Goal: Check status: Check status

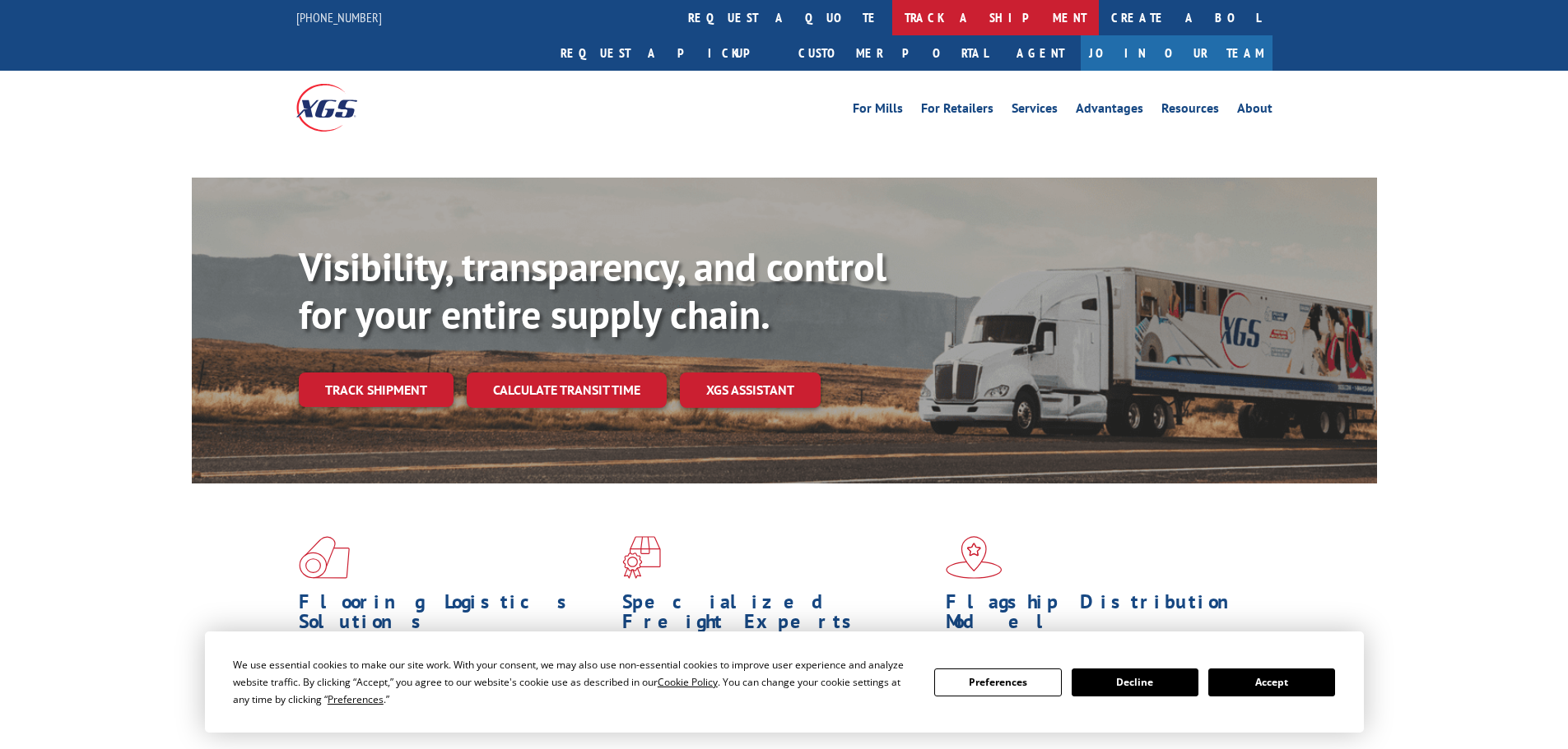
click at [892, 10] on link "track a shipment" at bounding box center [995, 17] width 206 height 36
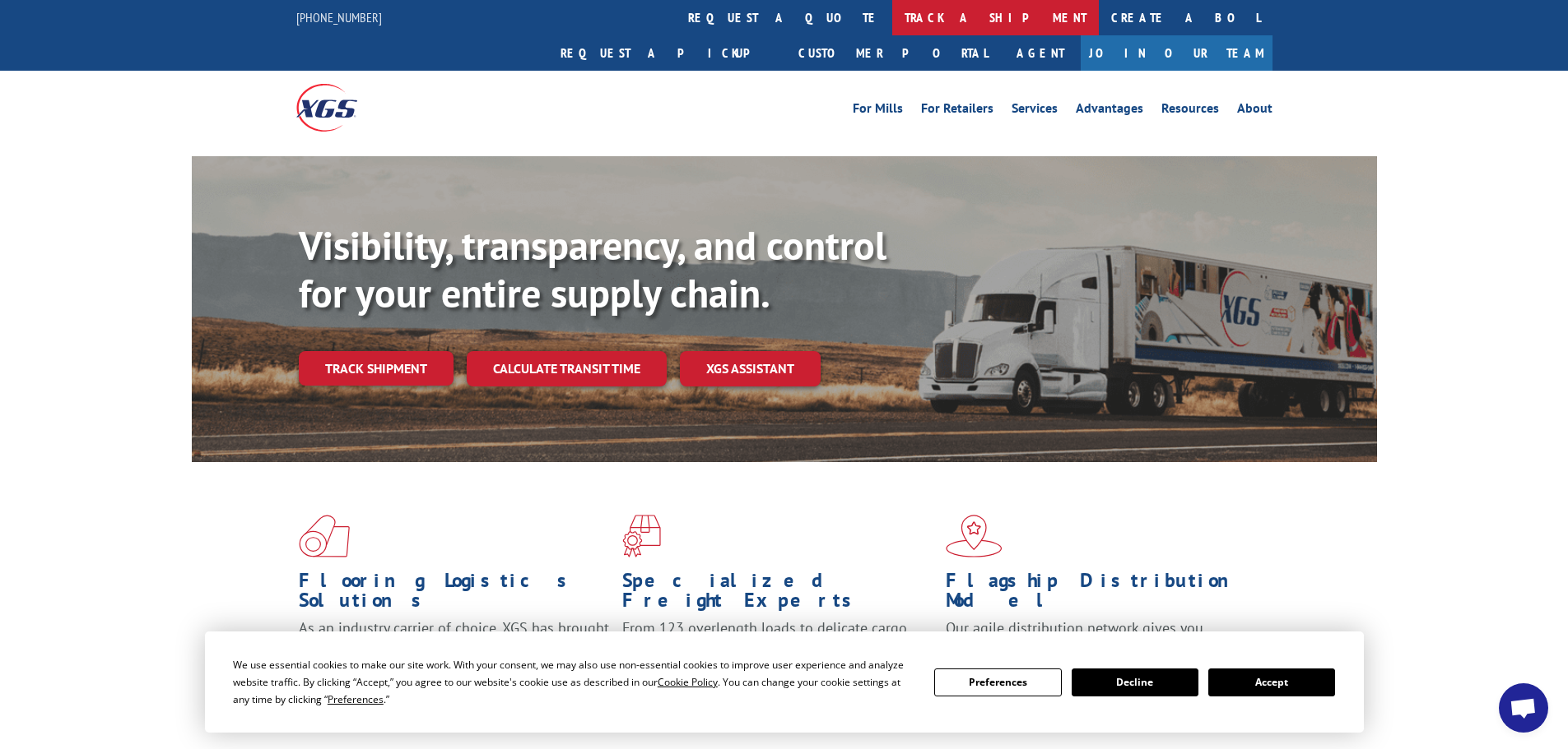
click at [892, 25] on link "track a shipment" at bounding box center [995, 17] width 206 height 36
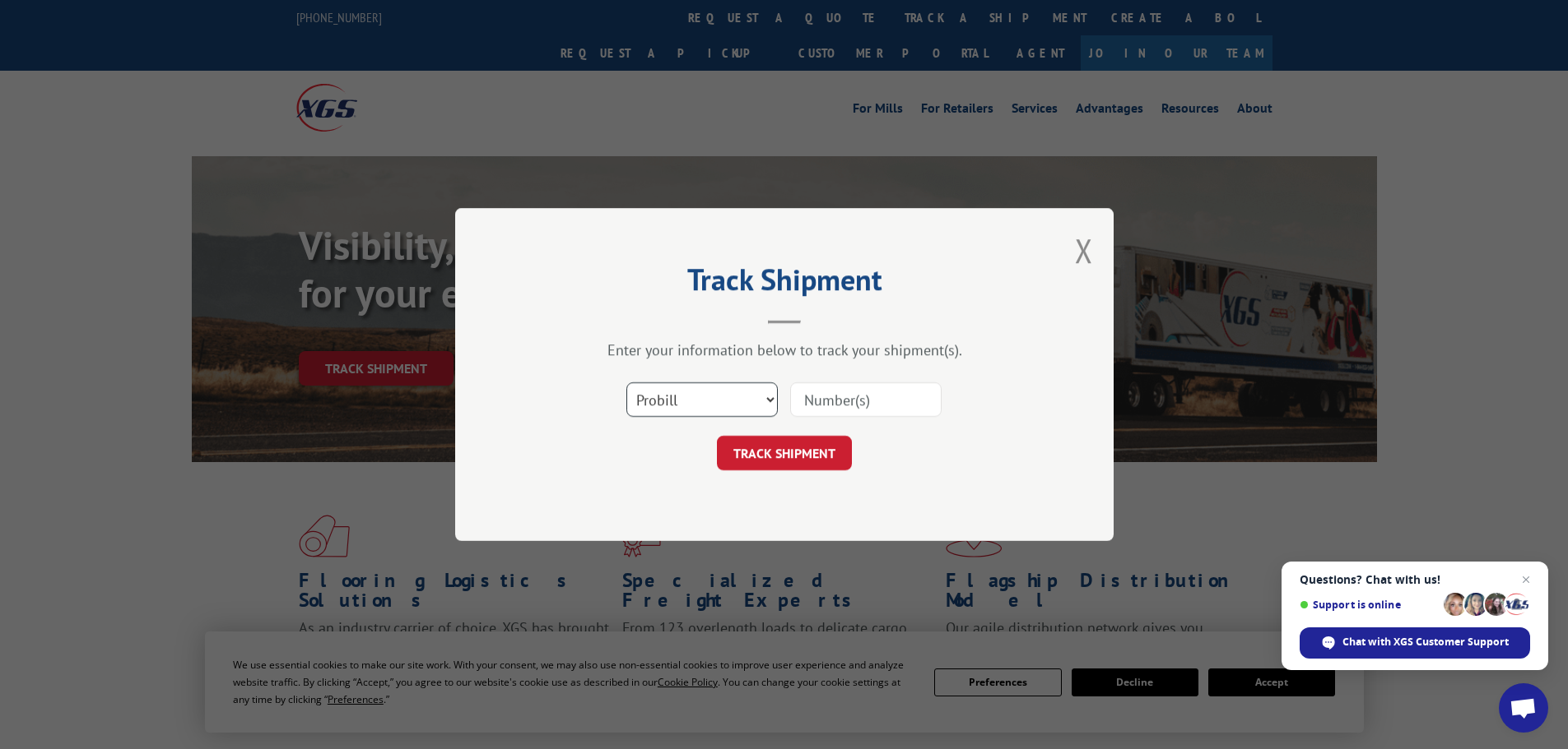
click at [664, 395] on select "Select category... Probill BOL PO" at bounding box center [702, 400] width 152 height 35
select select "po"
click at [626, 383] on select "Select category... Probill BOL PO" at bounding box center [702, 400] width 152 height 35
click at [898, 399] on input at bounding box center [865, 400] width 152 height 35
paste input "21520317"
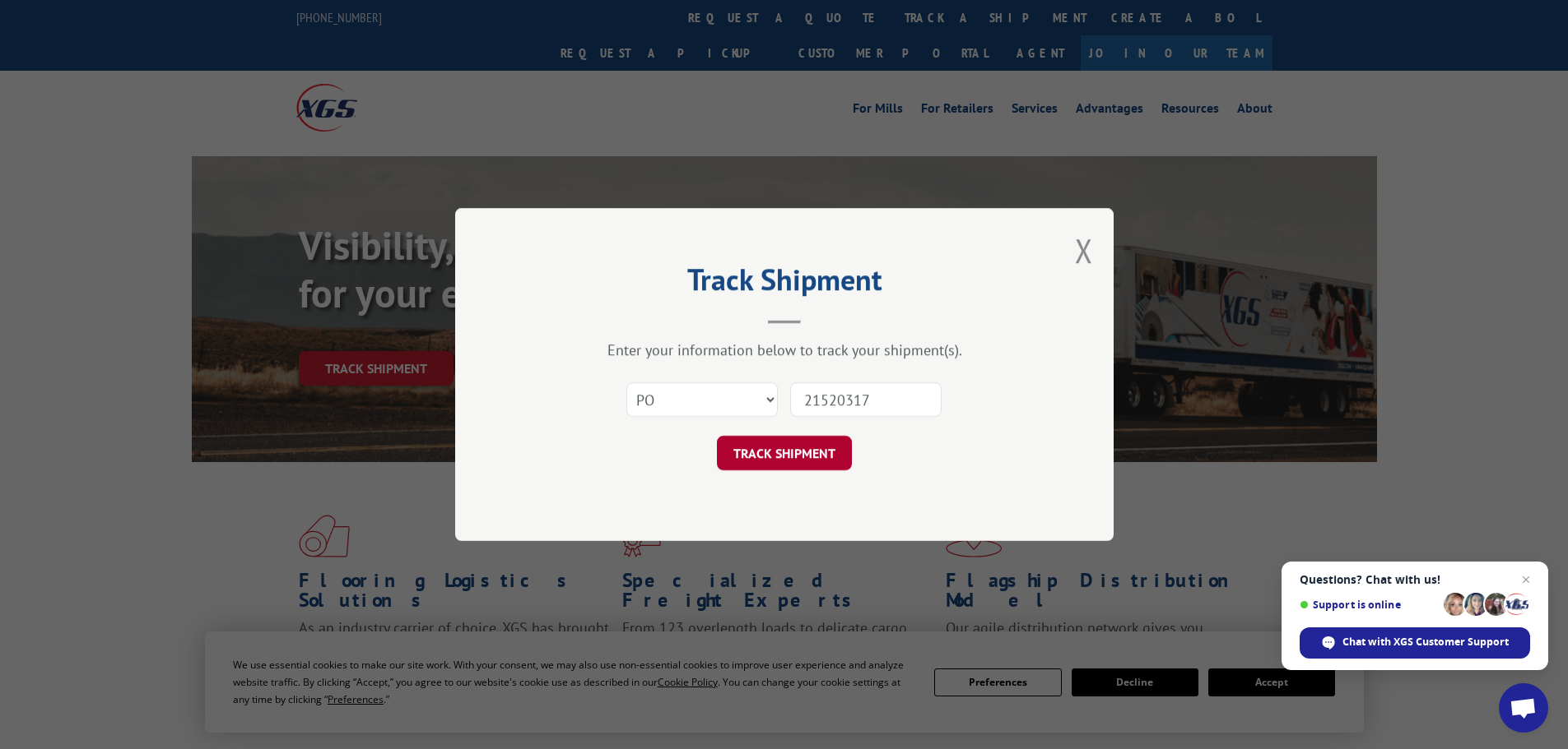
type input "21520317"
click at [778, 451] on button "TRACK SHIPMENT" at bounding box center [784, 454] width 135 height 35
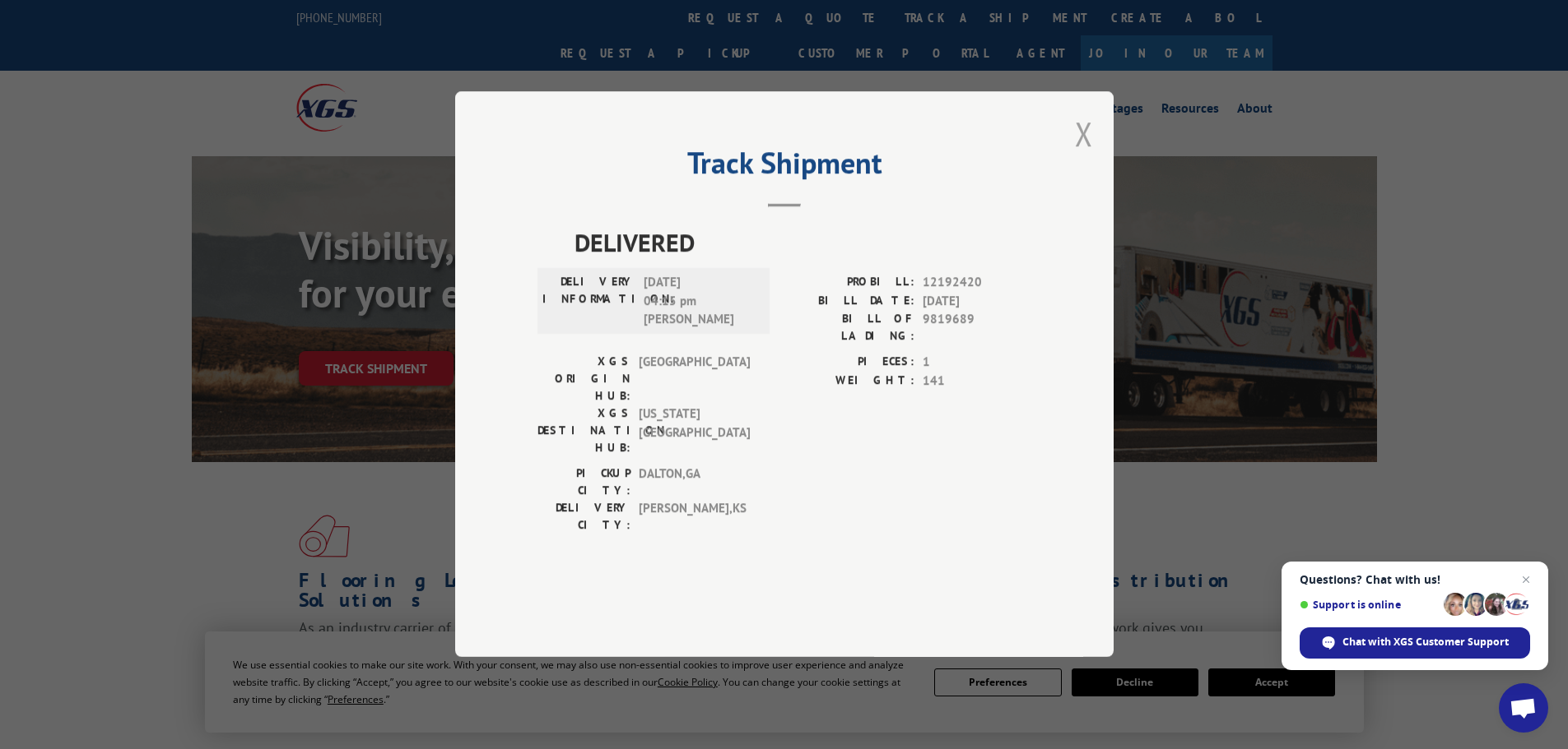
click at [1092, 156] on button "Close modal" at bounding box center [1084, 133] width 18 height 43
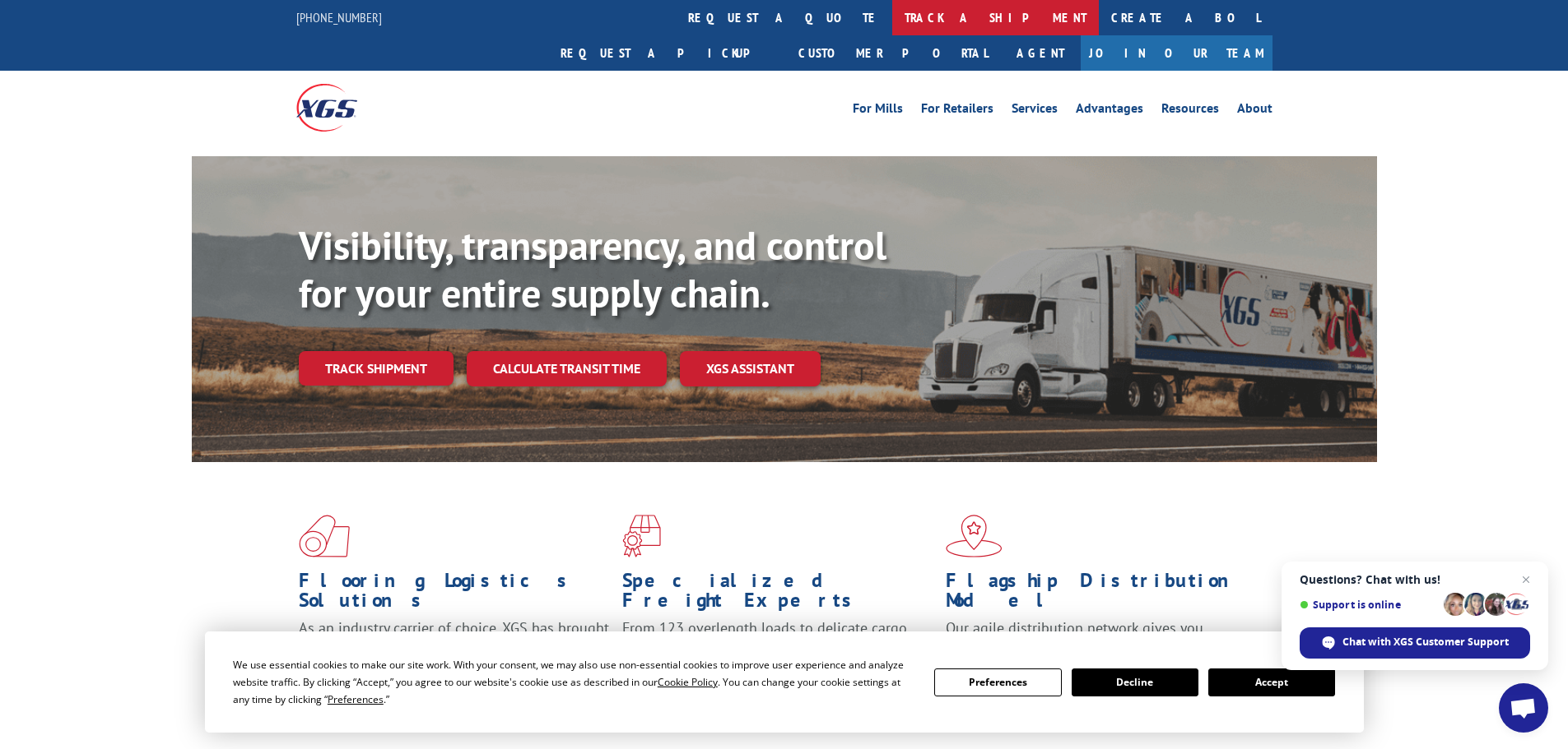
click at [892, 22] on link "track a shipment" at bounding box center [995, 17] width 206 height 36
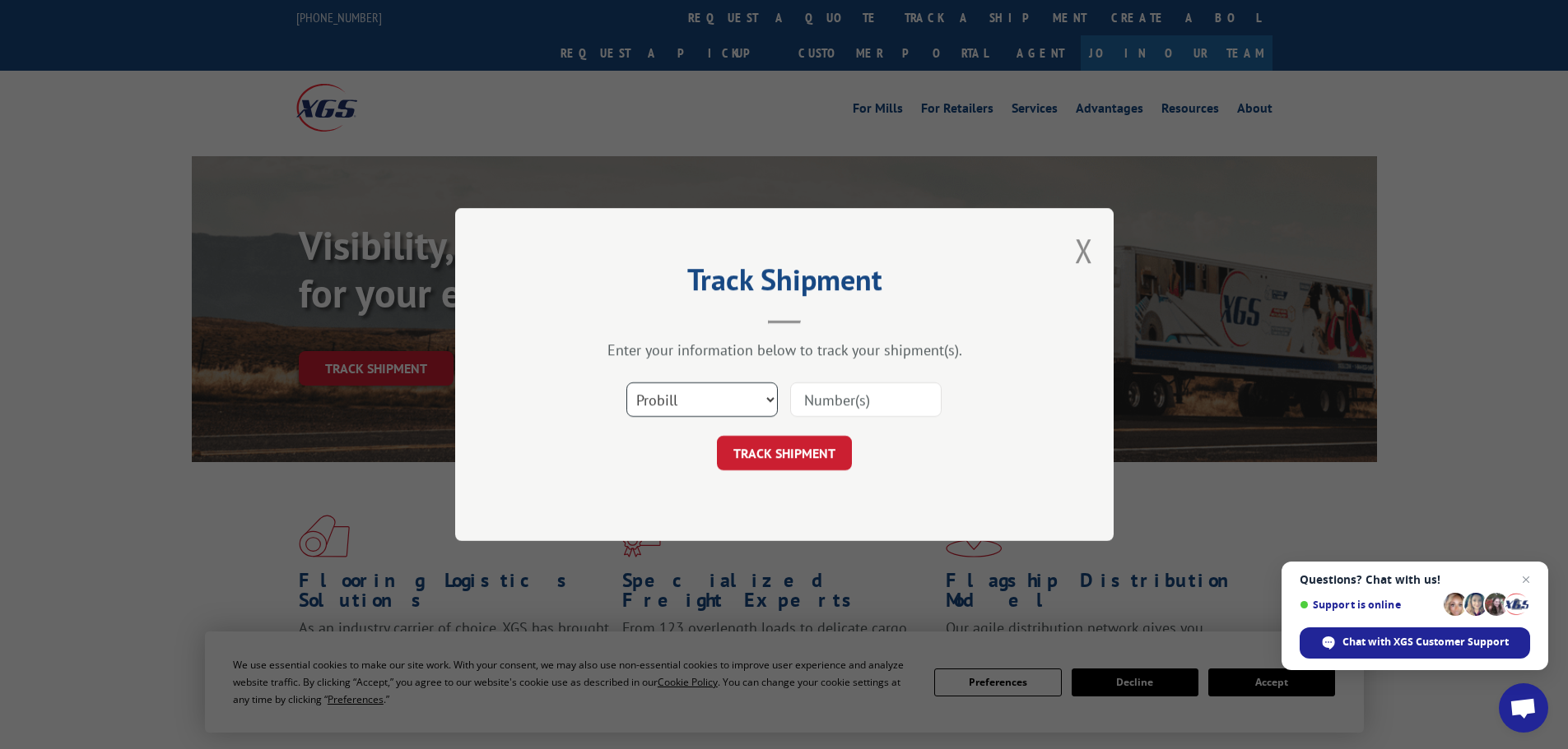
drag, startPoint x: 678, startPoint y: 404, endPoint x: 677, endPoint y: 391, distance: 13.0
click at [678, 404] on select "Select category... Probill BOL PO" at bounding box center [702, 400] width 152 height 35
select select "po"
click at [626, 383] on select "Select category... Probill BOL PO" at bounding box center [702, 400] width 152 height 35
click at [878, 406] on input at bounding box center [865, 400] width 152 height 35
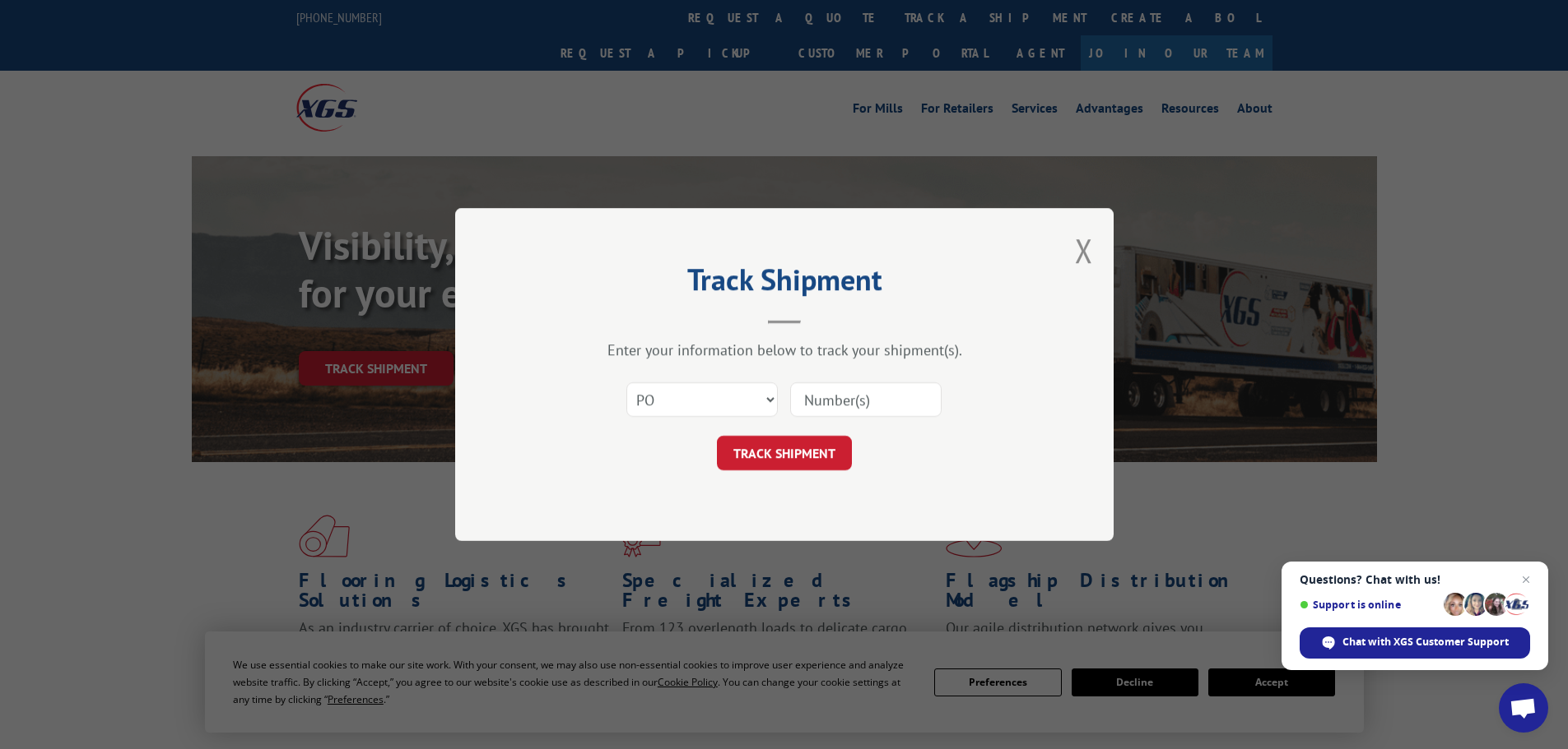
paste input "21520321"
type input "21520321"
click at [776, 461] on button "TRACK SHIPMENT" at bounding box center [784, 454] width 135 height 35
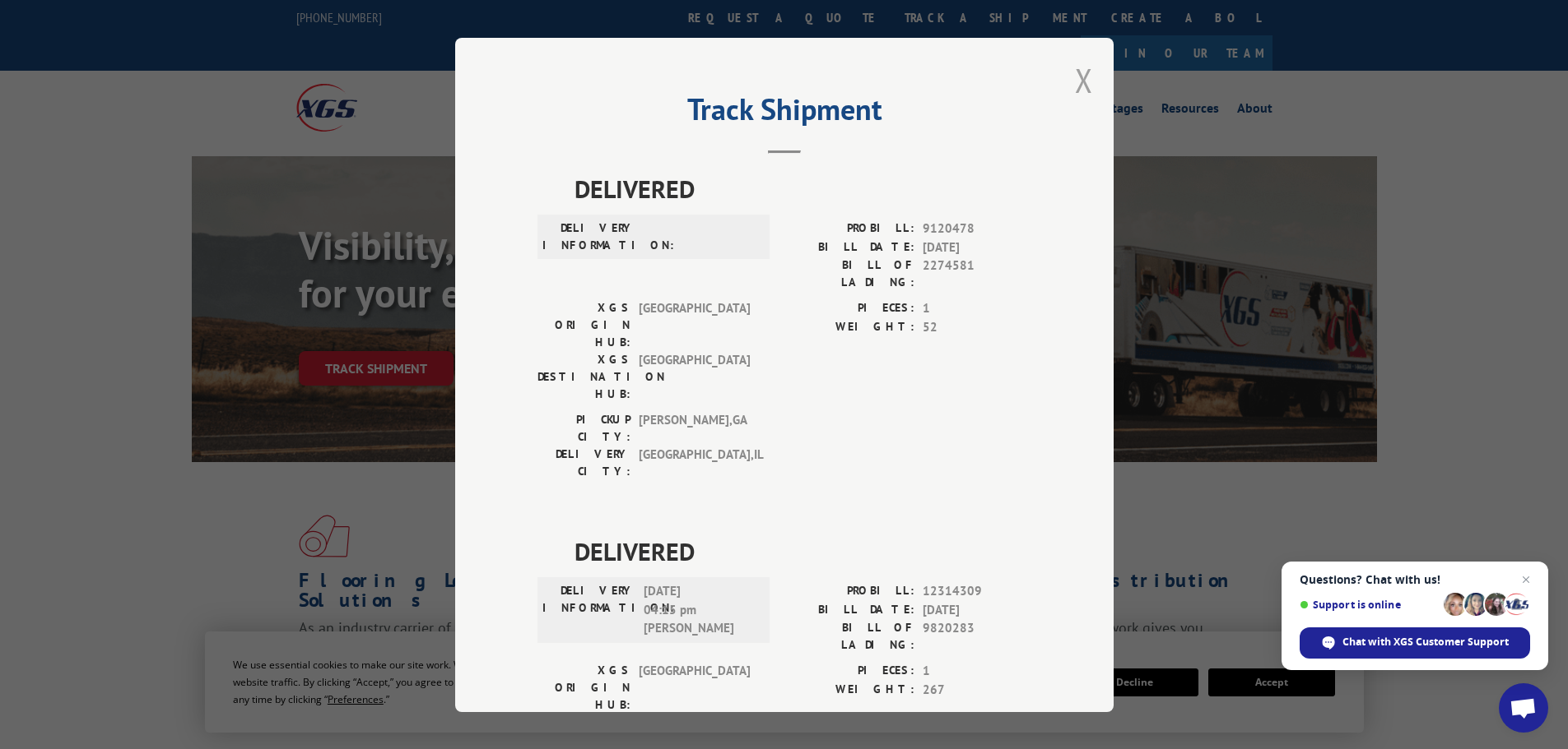
click at [1077, 87] on button "Close modal" at bounding box center [1084, 80] width 18 height 43
